Goal: Information Seeking & Learning: Check status

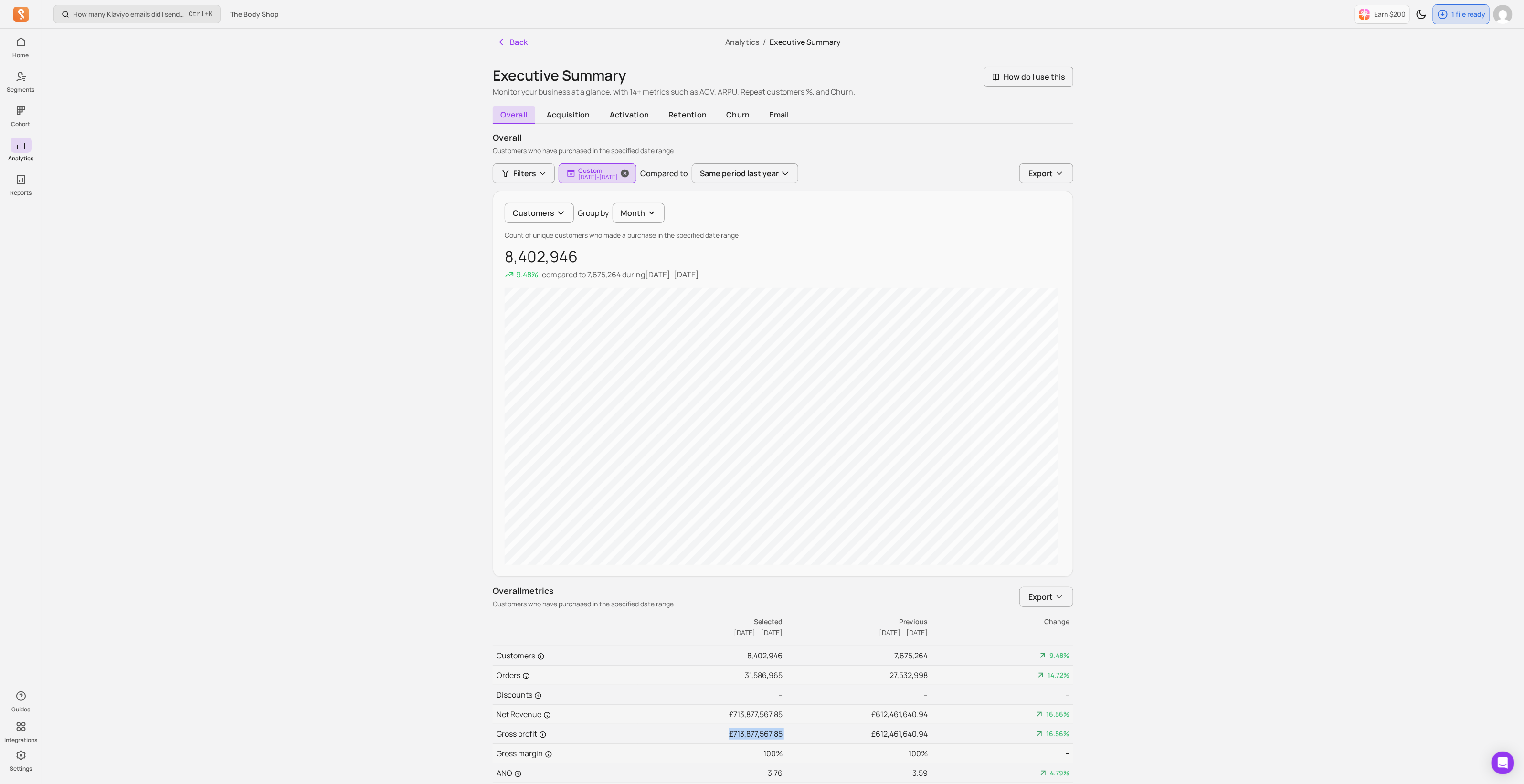
click at [600, 171] on p "Custom" at bounding box center [598, 170] width 40 height 8
click at [604, 226] on input "[DATE]" at bounding box center [592, 226] width 56 height 18
click at [572, 248] on select "2000 2001 2002 2003 2004 2005 2006 2007 2008 2009 2010 2011 2012 2013 2014 2015…" at bounding box center [565, 252] width 33 height 16
select select "2025"
click at [548, 244] on select "2000 2001 2002 2003 2004 2005 2006 2007 2008 2009 2010 2011 2012 2013 2014 2015…" at bounding box center [565, 252] width 33 height 16
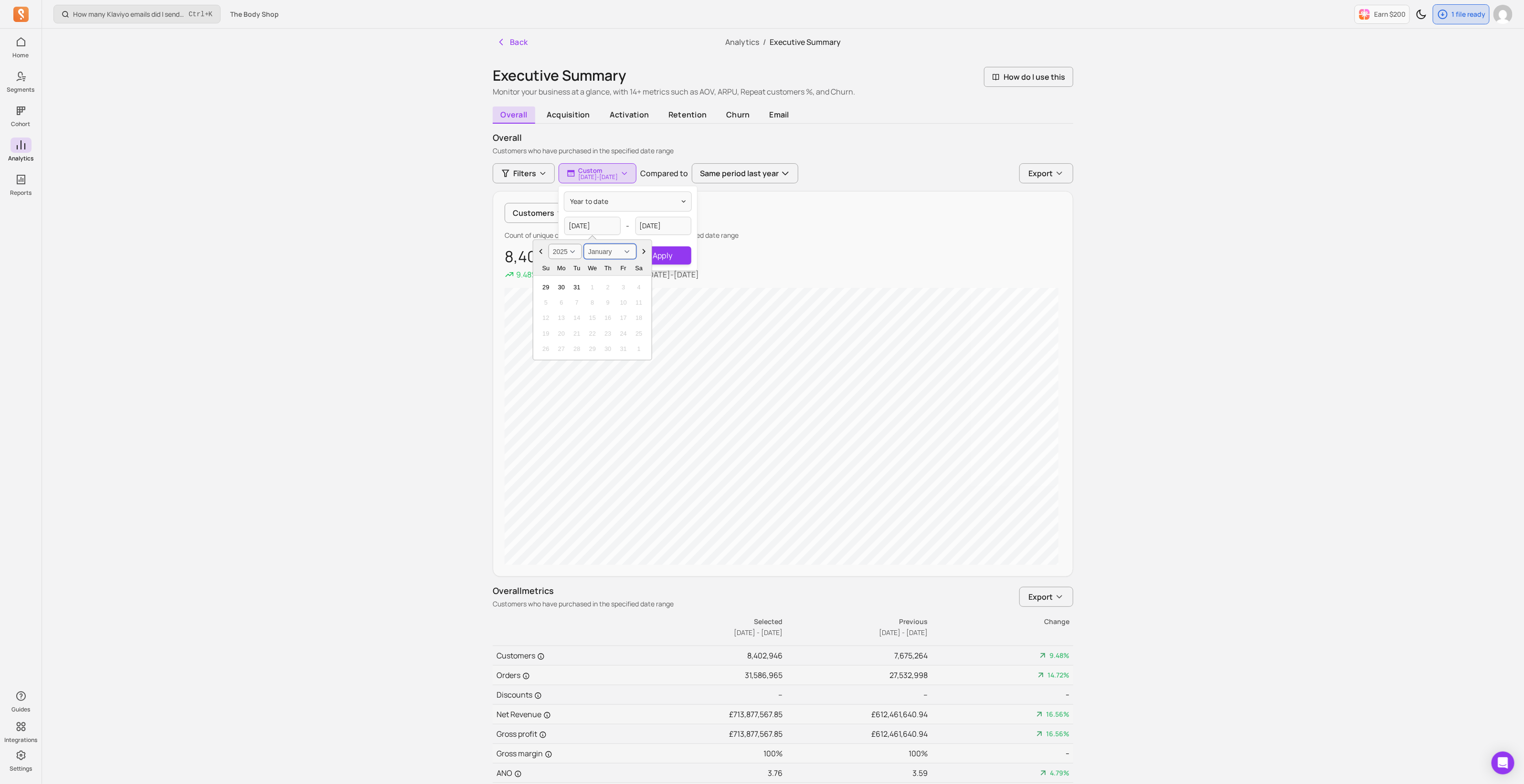
click at [592, 251] on select "January February March April May June July August September October November De…" at bounding box center [610, 252] width 52 height 16
select select "October"
click at [584, 244] on select "January February March April May June July August September October November De…" at bounding box center [610, 252] width 52 height 16
drag, startPoint x: 585, startPoint y: 304, endPoint x: 565, endPoint y: 264, distance: 44.7
click at [585, 301] on div "5 6 7 8 9 10 11" at bounding box center [592, 302] width 112 height 16
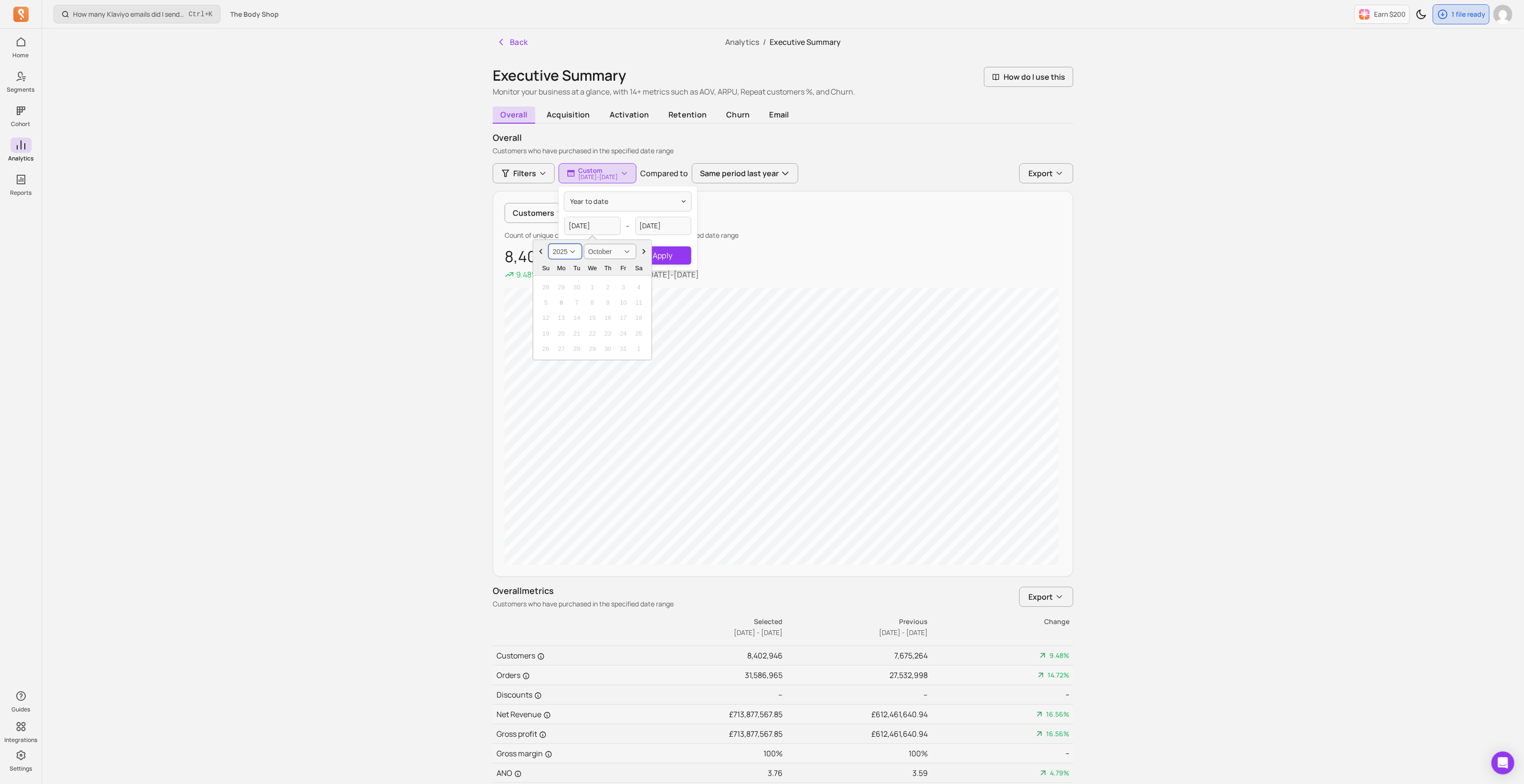
click at [565, 249] on select "2000 2001 2002 2003 2004 2005 2006 2007 2008 2009 2010 2011 2012 2013 2014 2015…" at bounding box center [565, 252] width 33 height 16
click at [666, 254] on button "Apply" at bounding box center [662, 255] width 57 height 18
click at [610, 176] on p "[DATE] - [DATE]" at bounding box center [598, 177] width 40 height 6
click at [660, 229] on input "[DATE]" at bounding box center [664, 226] width 56 height 18
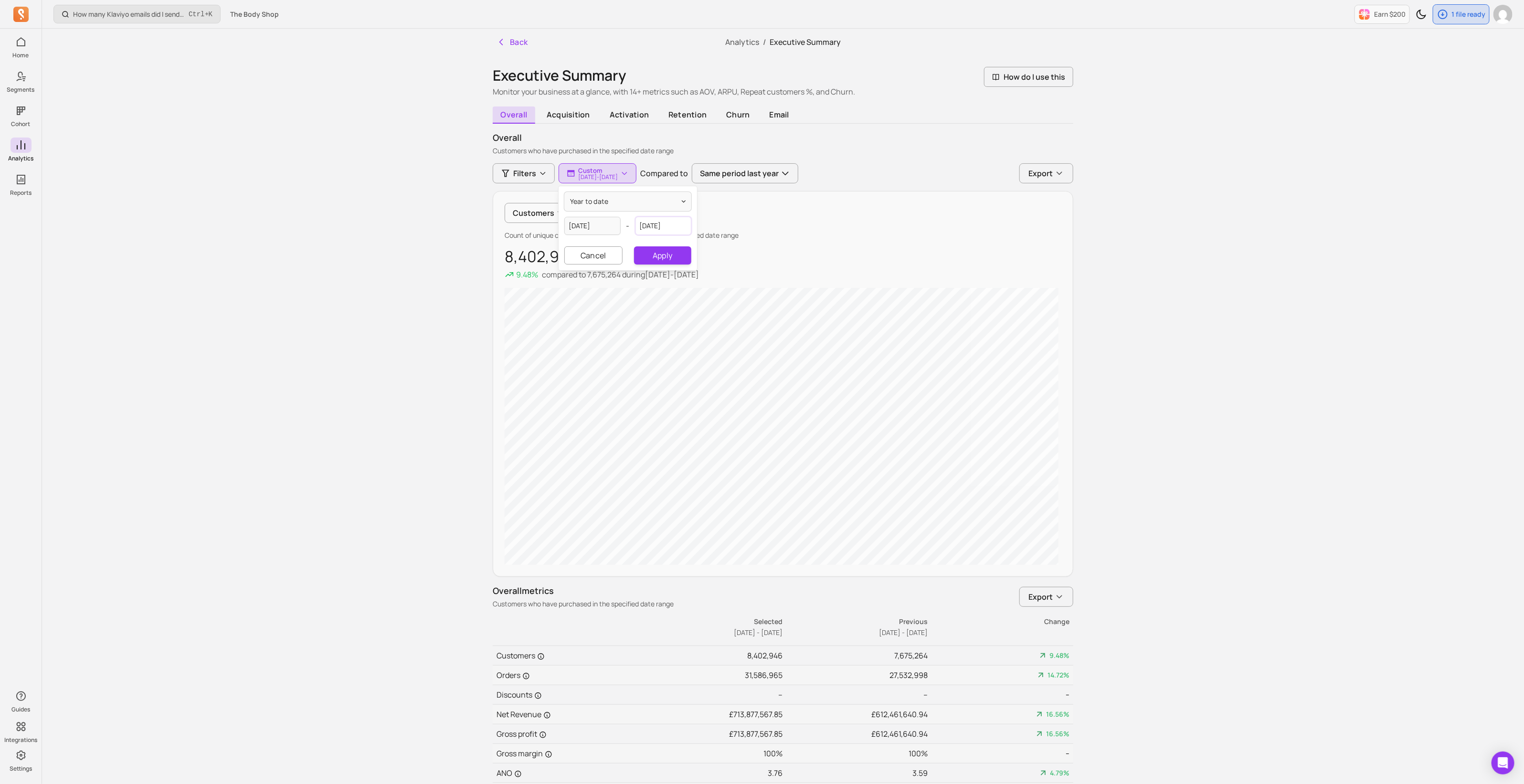
select select "2024"
select select "December"
drag, startPoint x: 676, startPoint y: 227, endPoint x: 613, endPoint y: 220, distance: 63.4
click at [613, 220] on div "[DATE] - [DATE] 2000 2001 2002 2003 2004 2005 2006 2007 2008 2009 2010 2011 201…" at bounding box center [628, 226] width 127 height 18
type input "20"
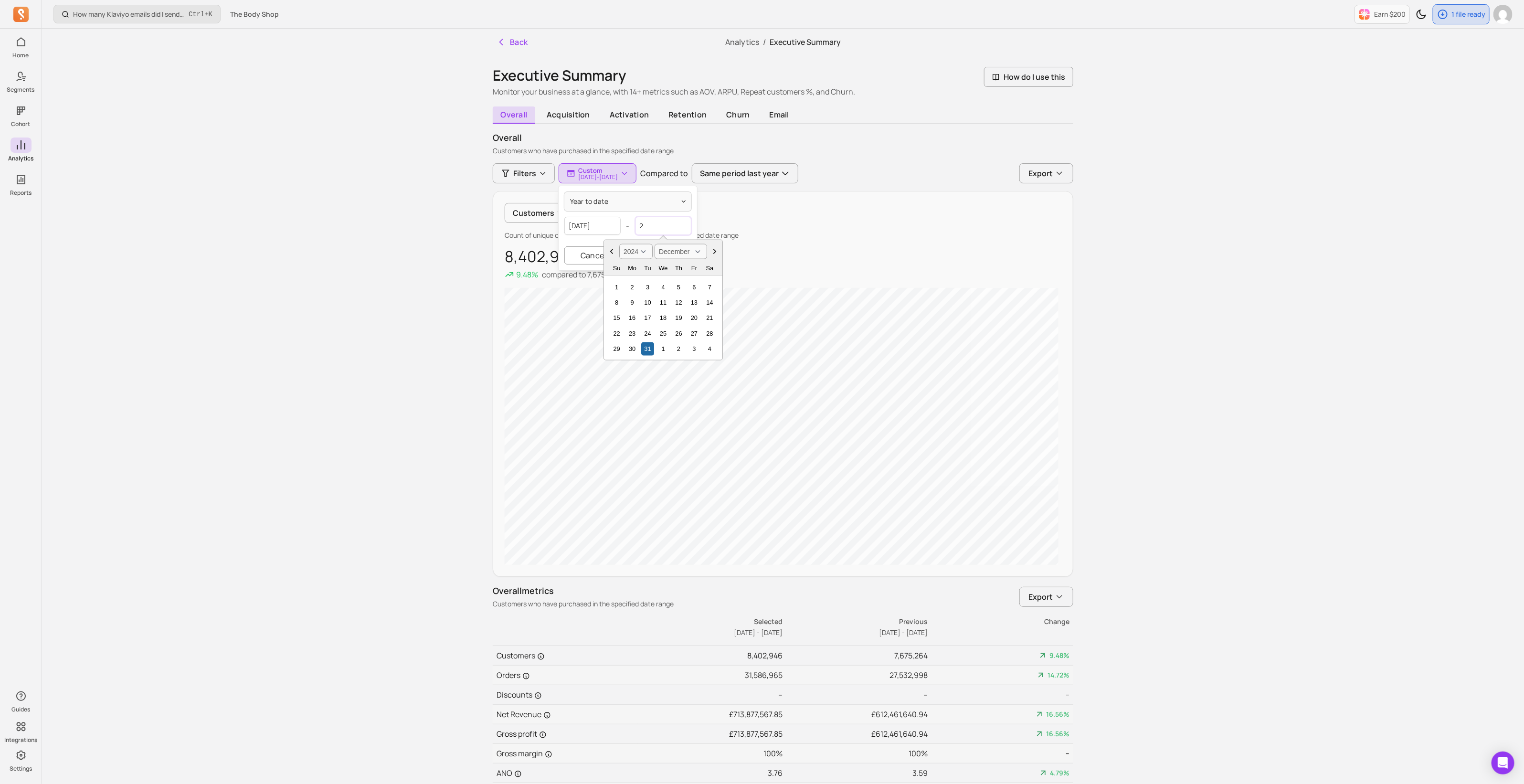
select select "2020"
select select "January"
type input "2025"
select select "2025"
type input "2025-10"
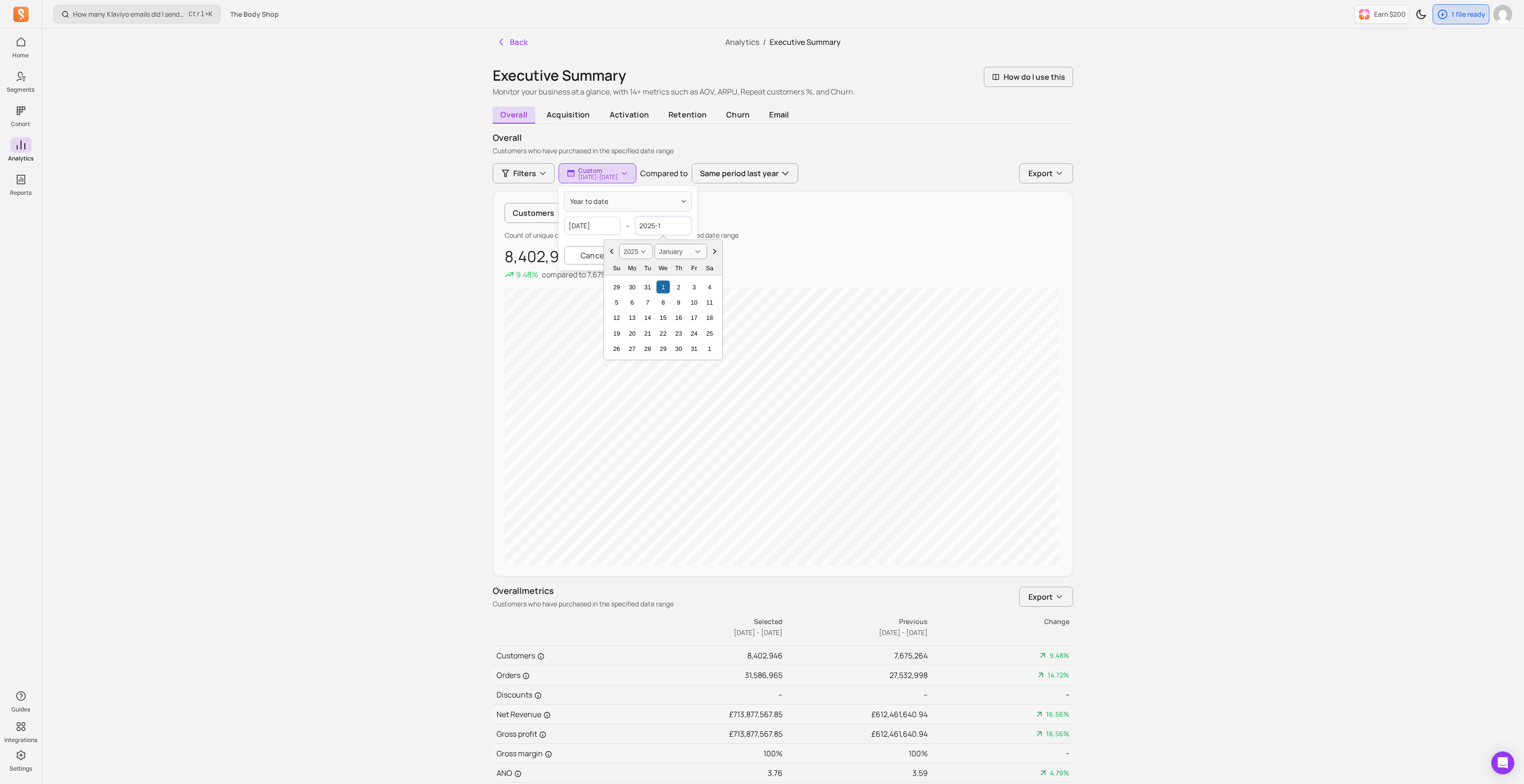
select select "October"
type input "[DATE]"
click at [675, 260] on button "Apply" at bounding box center [662, 255] width 57 height 18
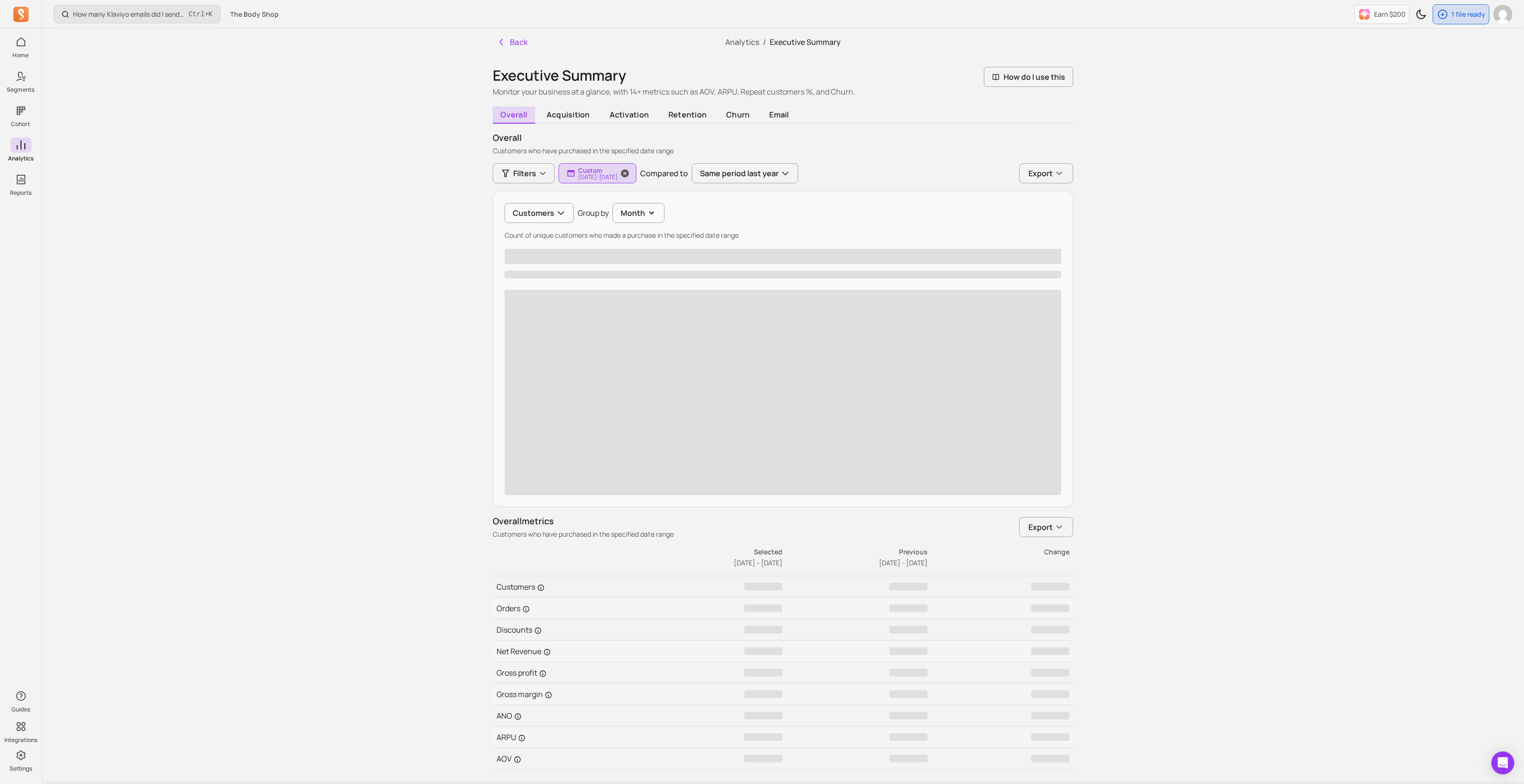
click at [618, 176] on p "[DATE] - [DATE]" at bounding box center [598, 177] width 40 height 6
click at [582, 231] on input "[DATE]" at bounding box center [592, 226] width 56 height 18
select select "2019"
click at [632, 253] on select "January February March April May June July August September October November De…" at bounding box center [610, 252] width 52 height 16
select select "October"
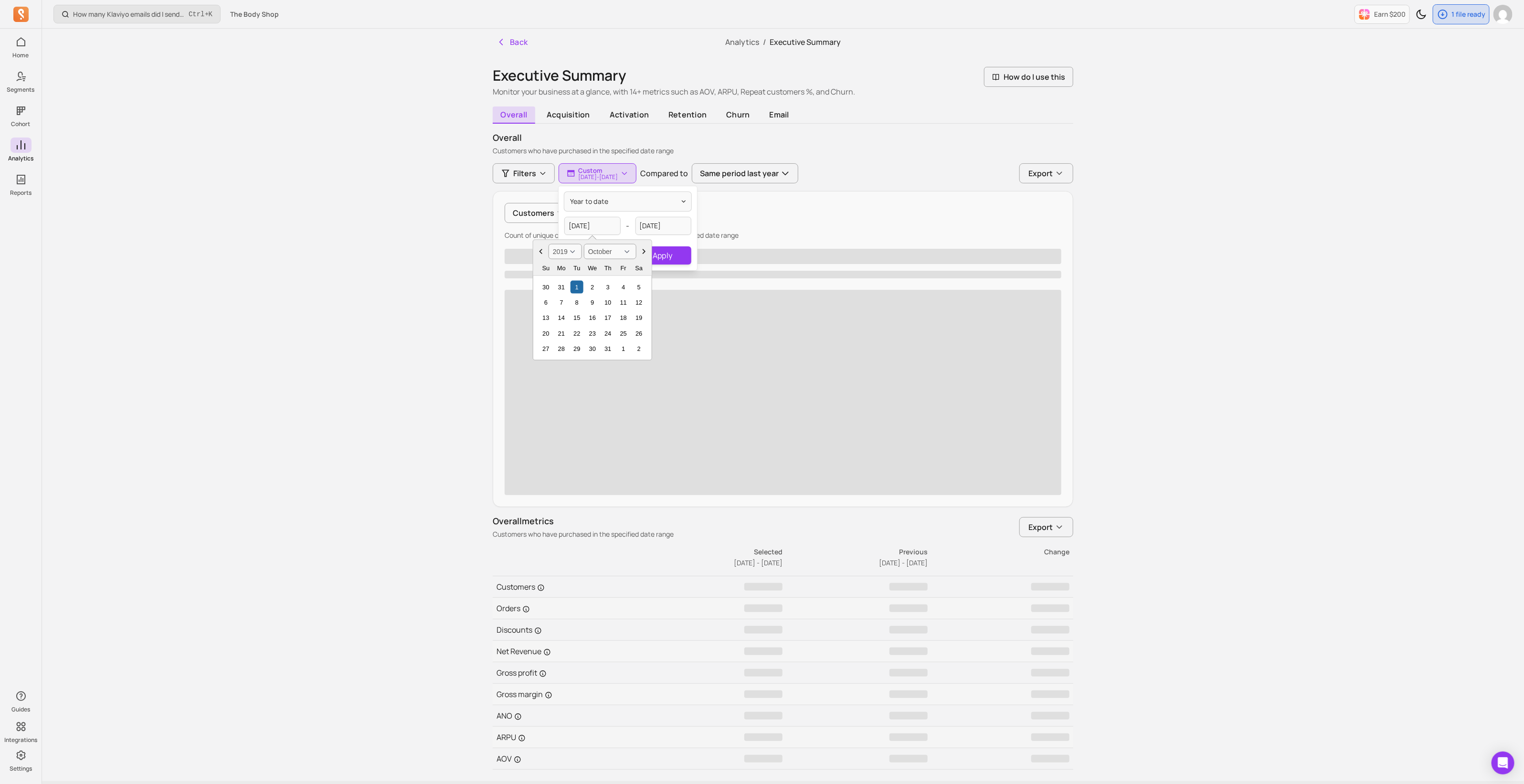
click at [584, 244] on select "January February March April May June July August September October November De…" at bounding box center [610, 252] width 52 height 16
drag, startPoint x: 570, startPoint y: 247, endPoint x: 570, endPoint y: 255, distance: 8.0
click at [570, 246] on select "2000 2001 2002 2003 2004 2005 2006 2007 2008 2009 2010 2011 2012 2013 2014 2015…" at bounding box center [565, 252] width 33 height 16
select select "2025"
click at [548, 244] on select "2000 2001 2002 2003 2004 2005 2006 2007 2008 2009 2010 2011 2012 2013 2014 2015…" at bounding box center [565, 252] width 33 height 16
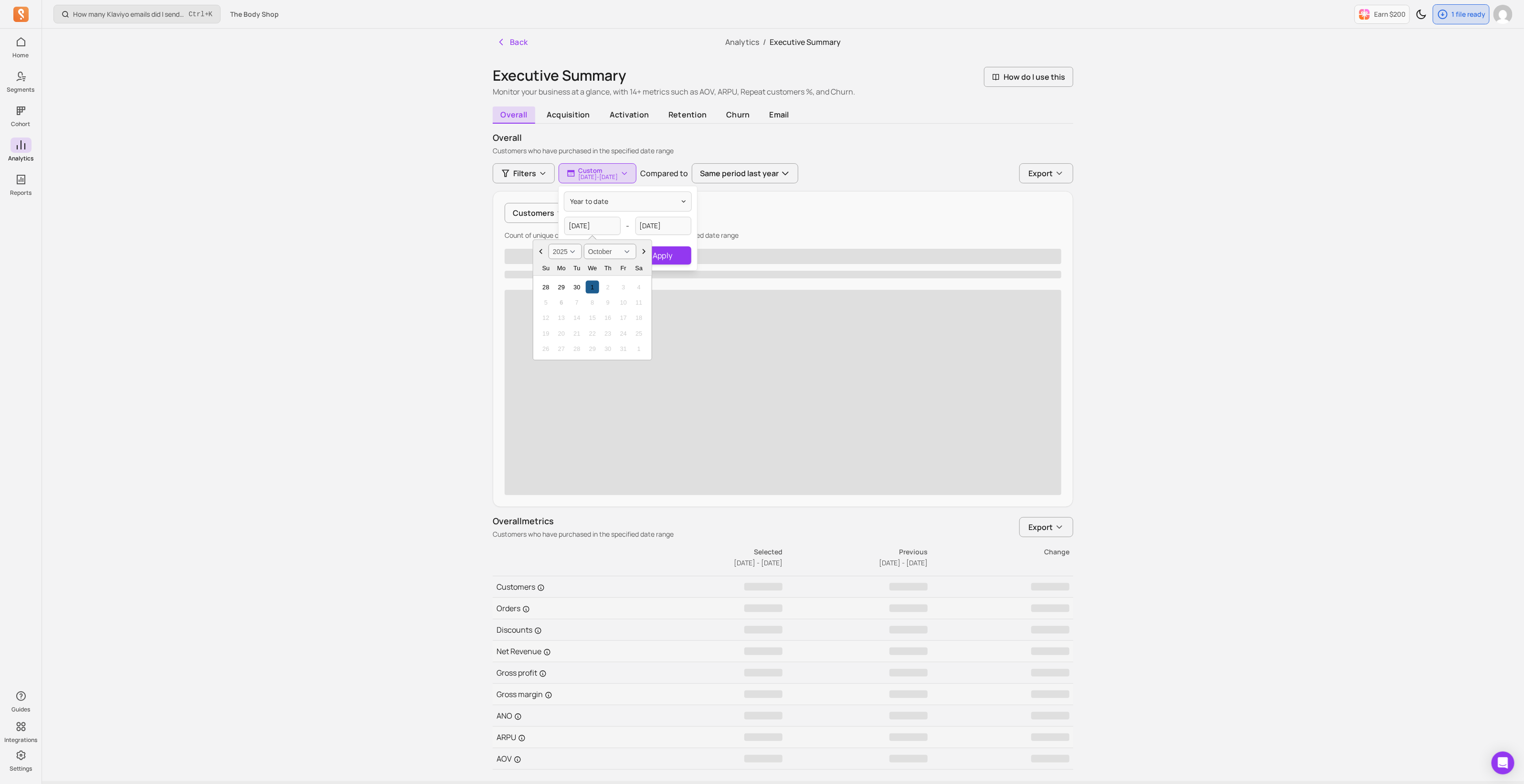
click at [594, 287] on div "1" at bounding box center [592, 287] width 13 height 13
type input "[DATE]"
click at [661, 258] on button "Apply" at bounding box center [662, 255] width 57 height 18
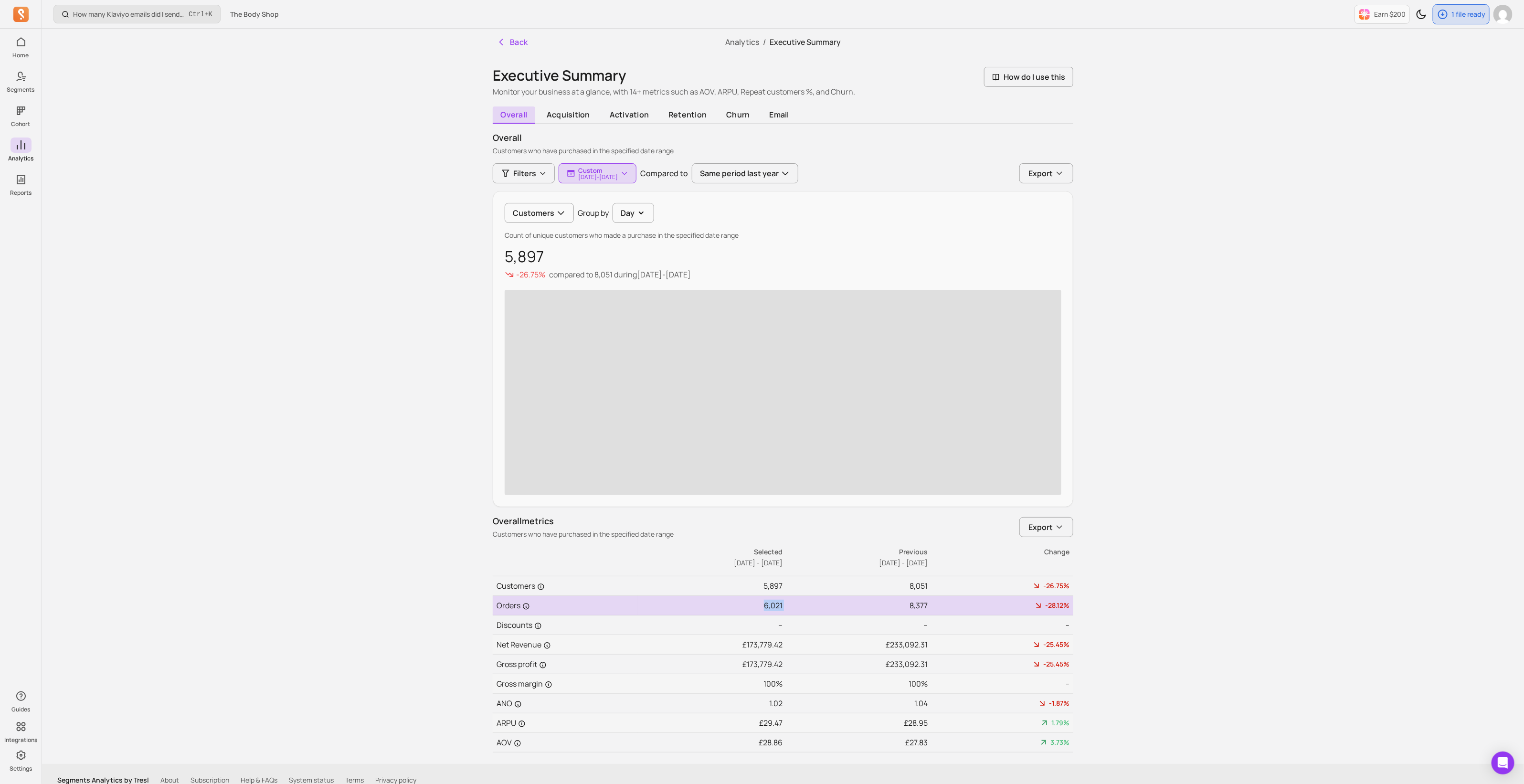
drag, startPoint x: 762, startPoint y: 605, endPoint x: 786, endPoint y: 605, distance: 24.0
click at [786, 605] on tr "Orders 6,021 8,377 -28.12%" at bounding box center [783, 605] width 580 height 20
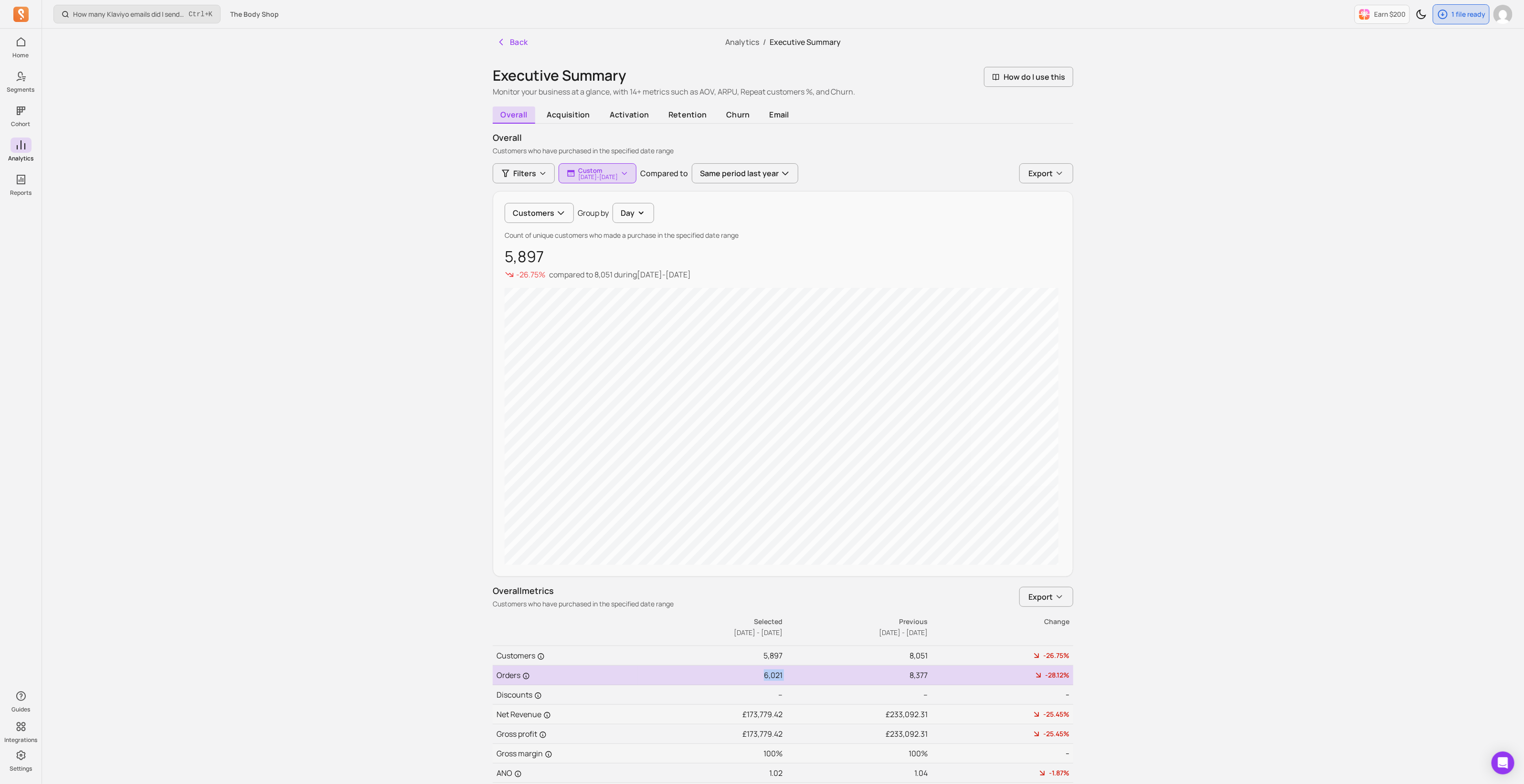
click at [791, 680] on td "8,377" at bounding box center [856, 675] width 145 height 20
drag, startPoint x: 785, startPoint y: 672, endPoint x: 764, endPoint y: 672, distance: 21.0
click at [764, 672] on tr "Orders 6,021 8,377 -28.12%" at bounding box center [783, 675] width 580 height 20
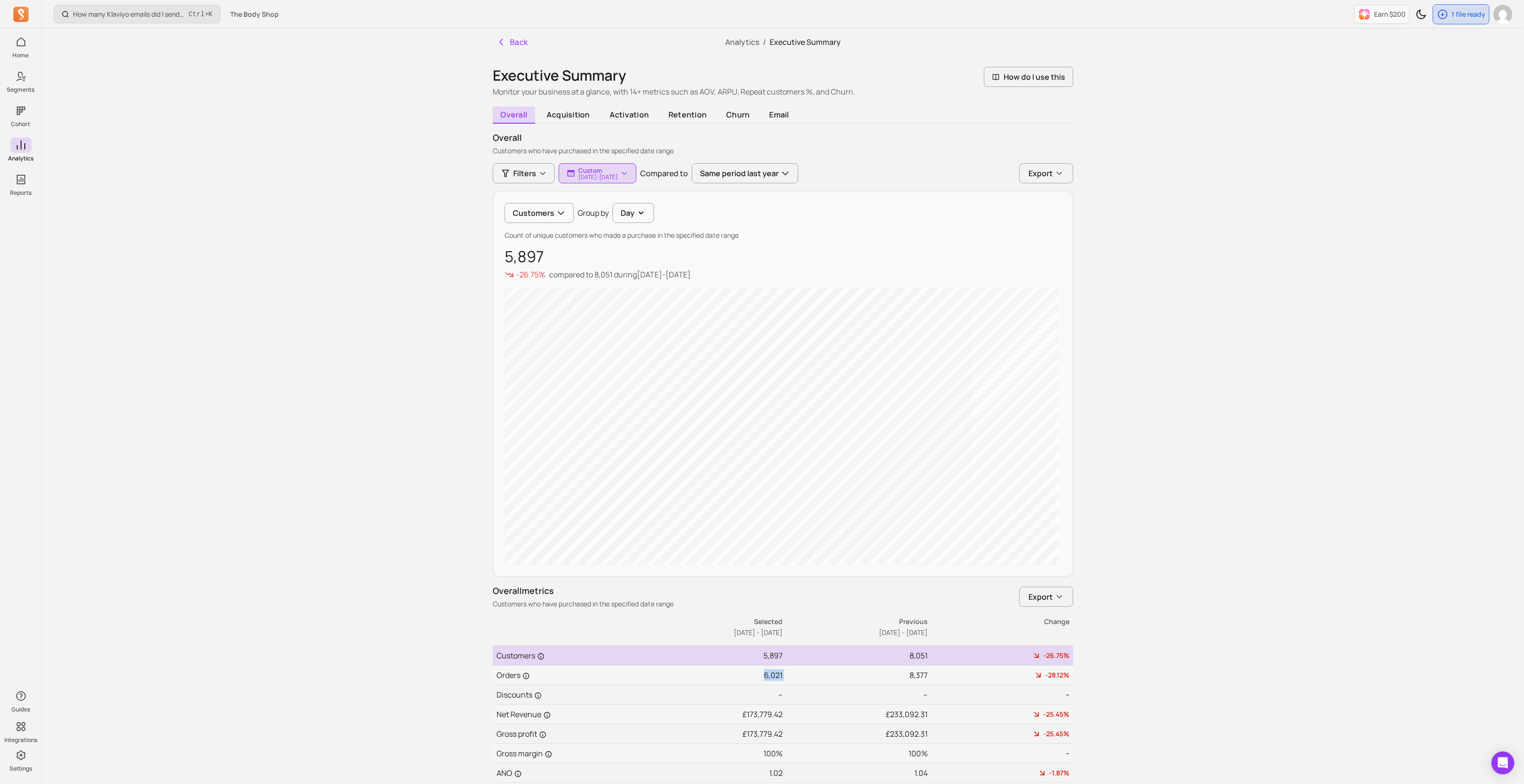
copy td "6,021"
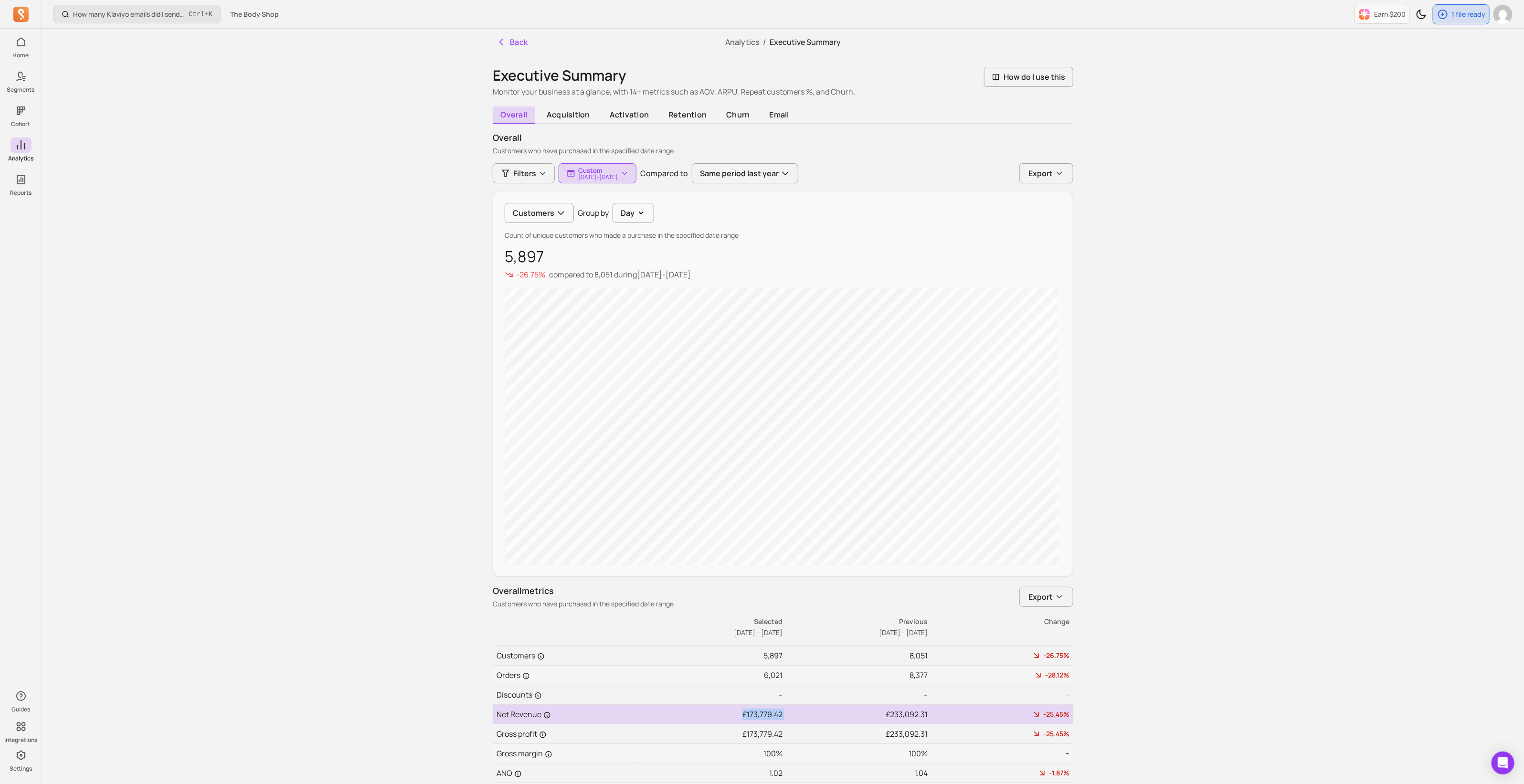
drag, startPoint x: 783, startPoint y: 715, endPoint x: 741, endPoint y: 713, distance: 42.0
click at [741, 713] on tr "Net Revenue £173,779.42 £233,092.31 -25.45%" at bounding box center [783, 714] width 580 height 20
copy td "£173,779.42"
